Goal: Transaction & Acquisition: Purchase product/service

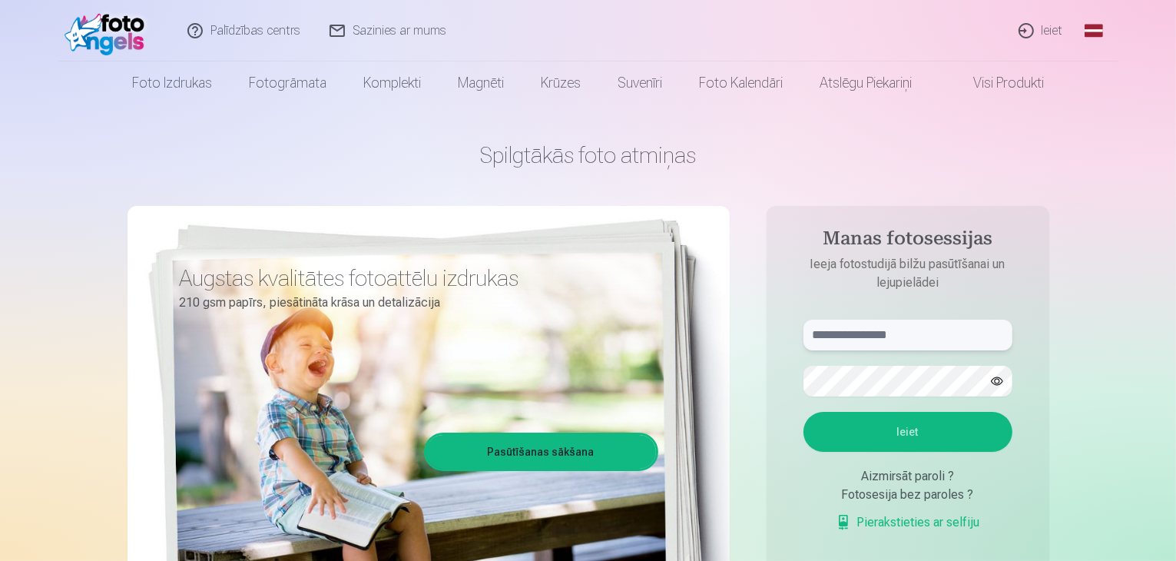
click at [829, 338] on input "text" at bounding box center [907, 334] width 209 height 31
type input "*"
type input "**********"
click at [896, 435] on button "Ieiet" at bounding box center [907, 432] width 209 height 40
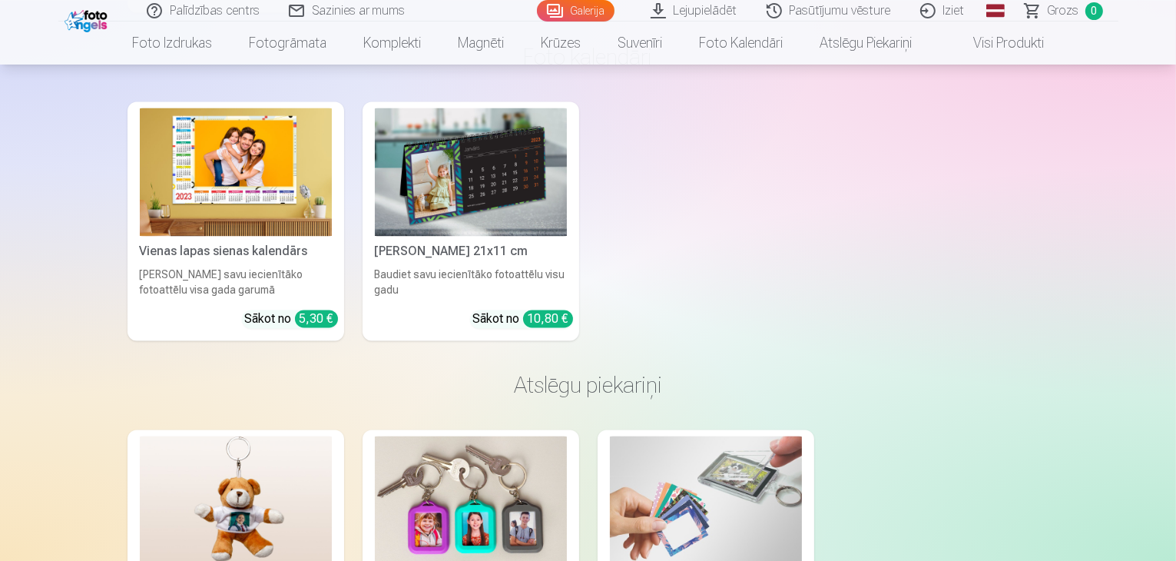
scroll to position [14897, 0]
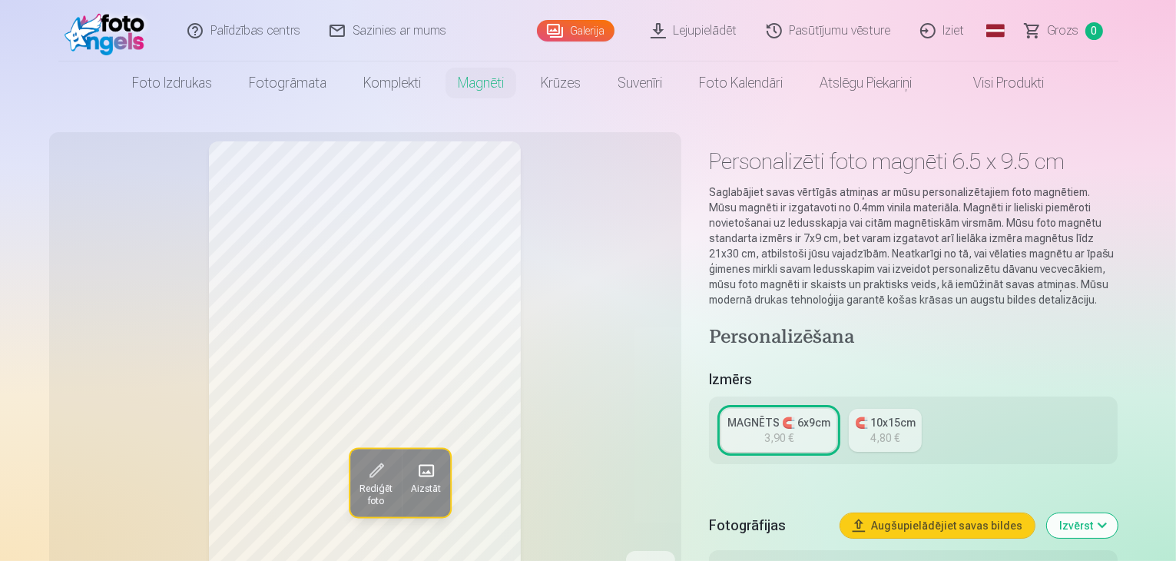
scroll to position [490, 0]
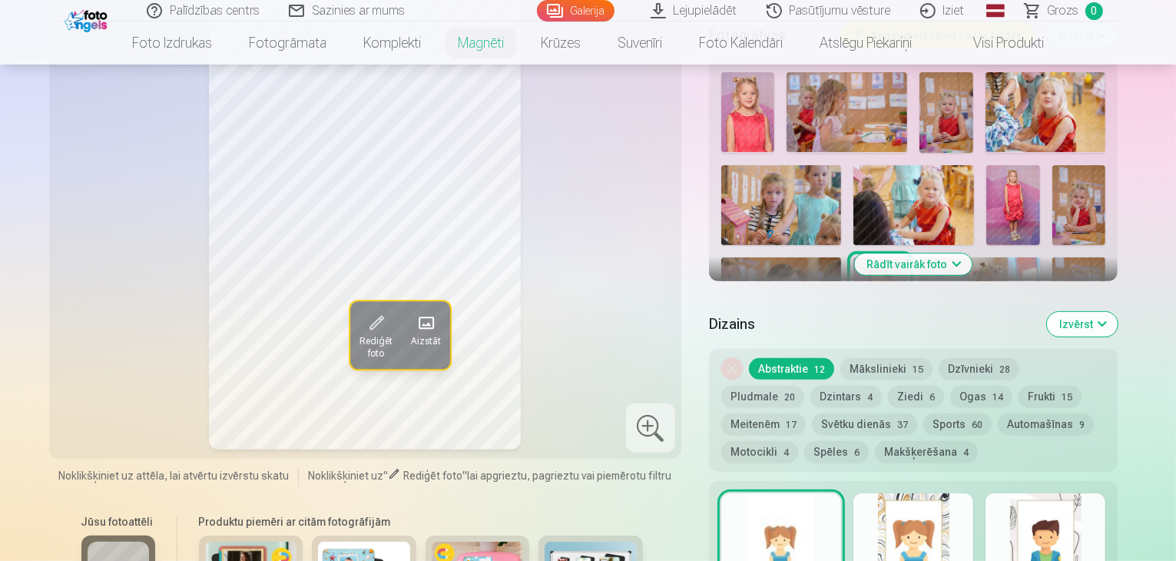
click at [1052, 188] on img at bounding box center [1079, 205] width 54 height 81
click at [859, 168] on div at bounding box center [913, 414] width 397 height 696
click at [940, 514] on div at bounding box center [913, 542] width 120 height 98
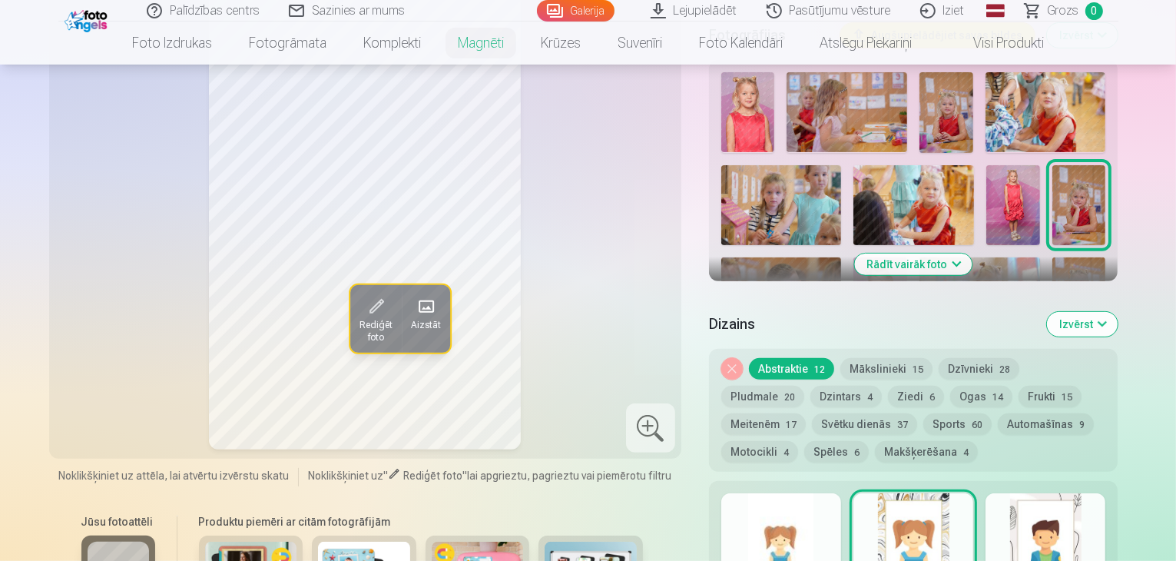
click at [1081, 517] on div at bounding box center [1045, 542] width 120 height 98
click at [888, 385] on button "Ziedi 6" at bounding box center [916, 396] width 56 height 22
